Goal: Task Accomplishment & Management: Manage account settings

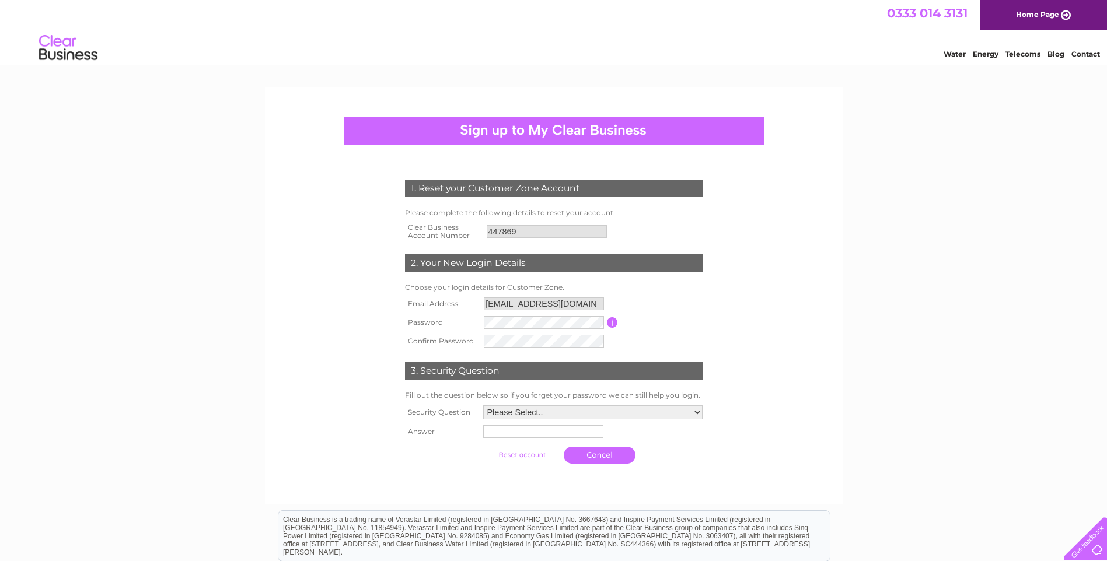
click at [613, 324] on input "button" at bounding box center [612, 322] width 11 height 11
click at [354, 431] on form "1. Reset your Customer Zone Account Please complete the following details to re…" at bounding box center [554, 324] width 556 height 337
click at [692, 412] on select "Please Select.. In what town or city was your first job? In what town or city d…" at bounding box center [592, 413] width 219 height 14
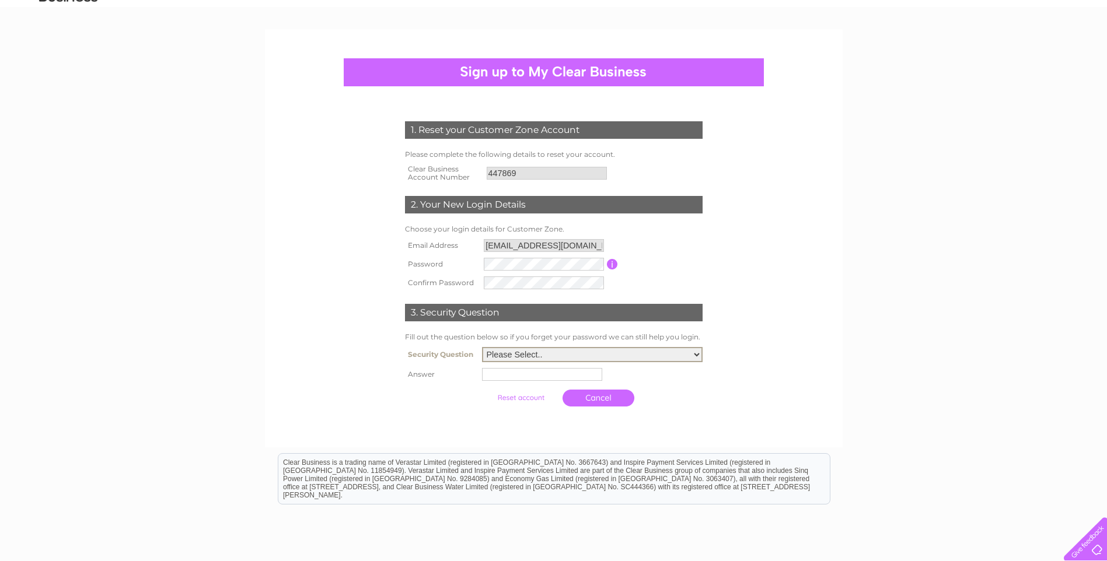
click at [695, 357] on select "Please Select.. In what town or city was your first job? In what town or city d…" at bounding box center [592, 354] width 221 height 15
select select "1"
click at [482, 348] on select "Please Select.. In what town or city was your first job? In what town or city d…" at bounding box center [592, 354] width 221 height 15
click at [524, 379] on input "text" at bounding box center [543, 374] width 121 height 14
type input "Nottingham"
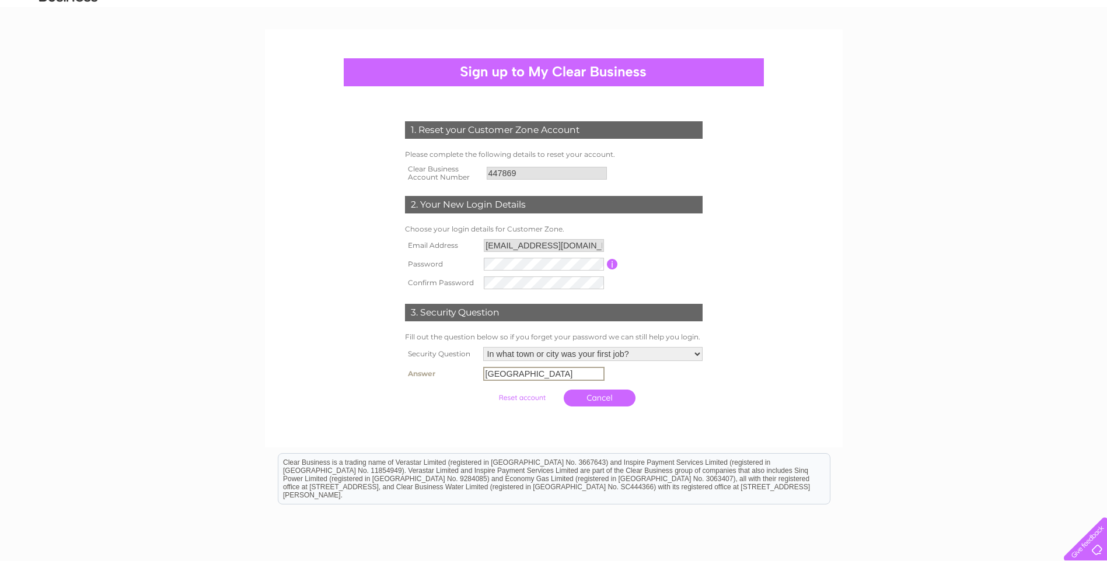
click at [677, 353] on select "Please Select.. In what town or city was your first job? In what town or city d…" at bounding box center [592, 354] width 219 height 14
click at [761, 402] on form "1. Reset your Customer Zone Account Please complete the following details to re…" at bounding box center [554, 267] width 556 height 338
click at [520, 397] on input "submit" at bounding box center [522, 397] width 72 height 16
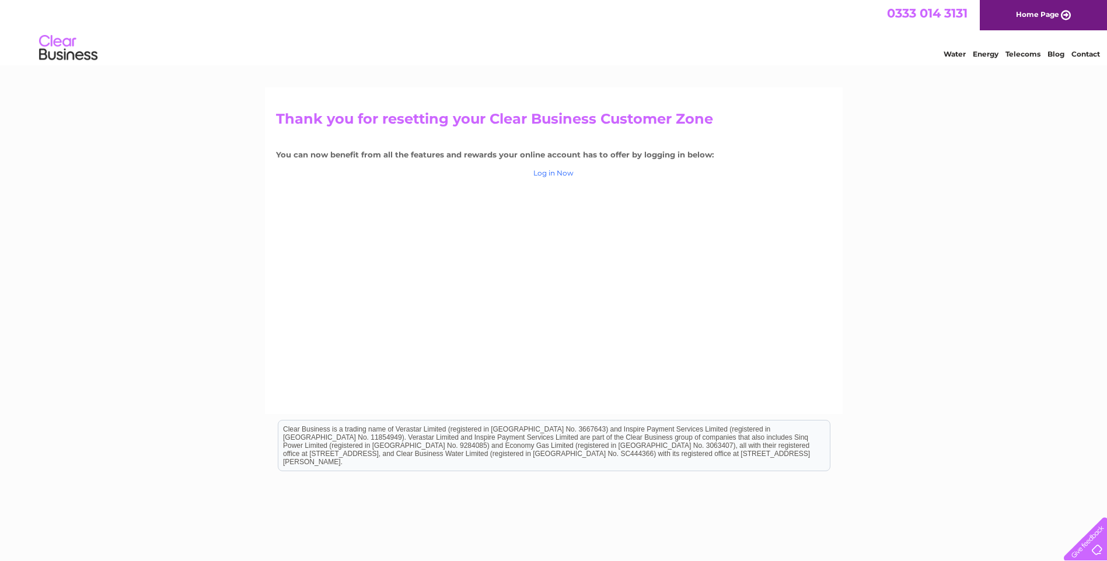
click at [573, 175] on link "Log in Now" at bounding box center [553, 173] width 40 height 9
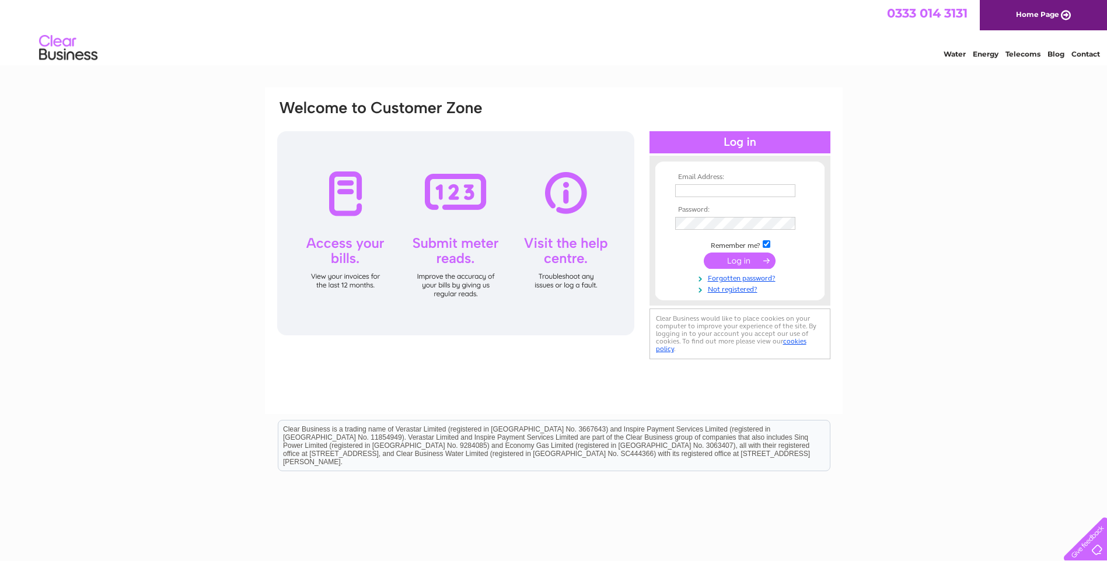
type input "[EMAIL_ADDRESS][DOMAIN_NAME]"
click at [730, 261] on input "submit" at bounding box center [740, 261] width 72 height 16
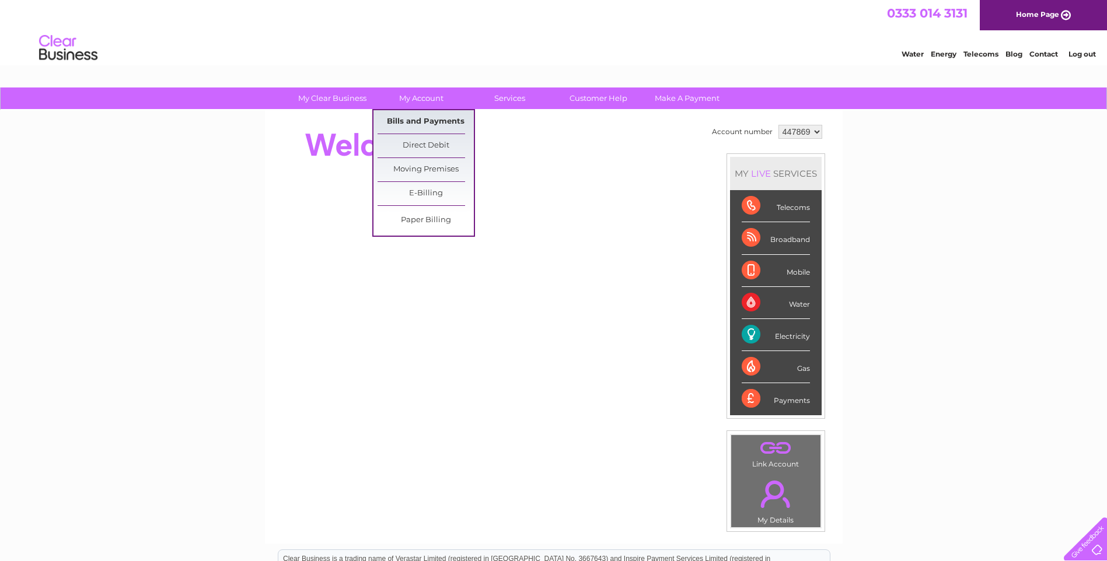
click at [432, 121] on link "Bills and Payments" at bounding box center [426, 121] width 96 height 23
click at [407, 123] on link "Bills and Payments" at bounding box center [426, 121] width 96 height 23
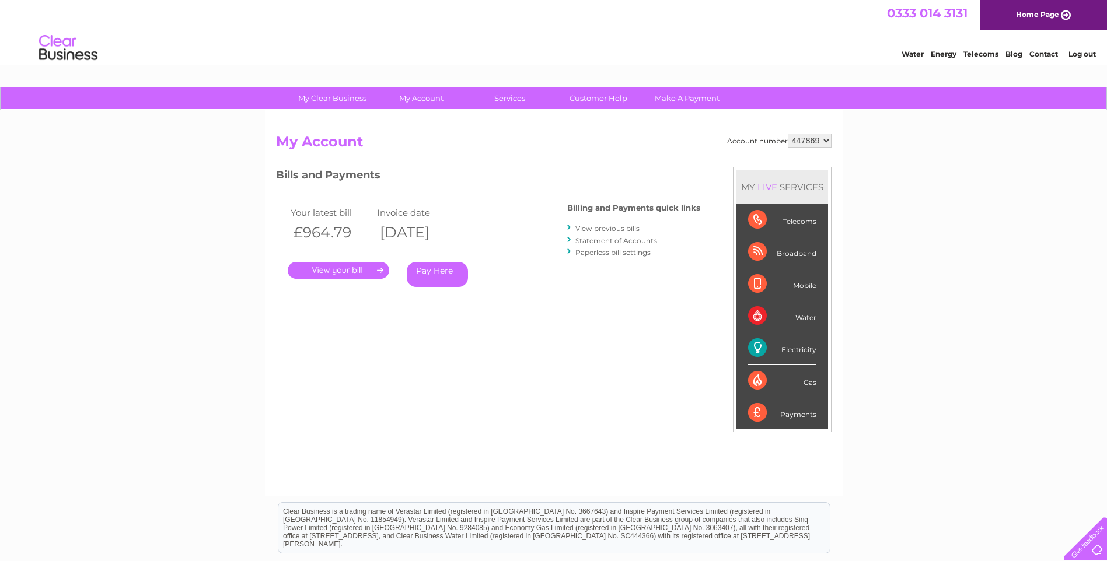
click at [566, 351] on div "Account number 447869 My Account MY LIVE SERVICES Telecoms Broadband Mobile Wat…" at bounding box center [554, 309] width 556 height 351
click at [165, 318] on div "My Clear Business Login Details My Details My Preferences Link Account My Accou…" at bounding box center [553, 392] width 1107 height 609
